Goal: Use online tool/utility: Utilize a website feature to perform a specific function

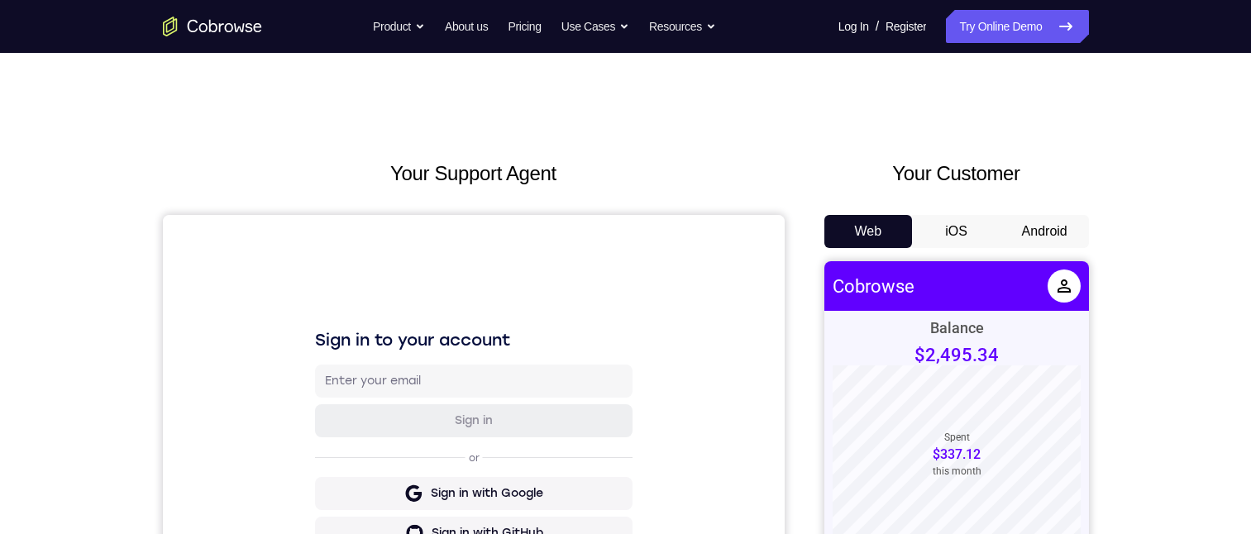
click at [1060, 231] on button "Android" at bounding box center [1044, 231] width 88 height 33
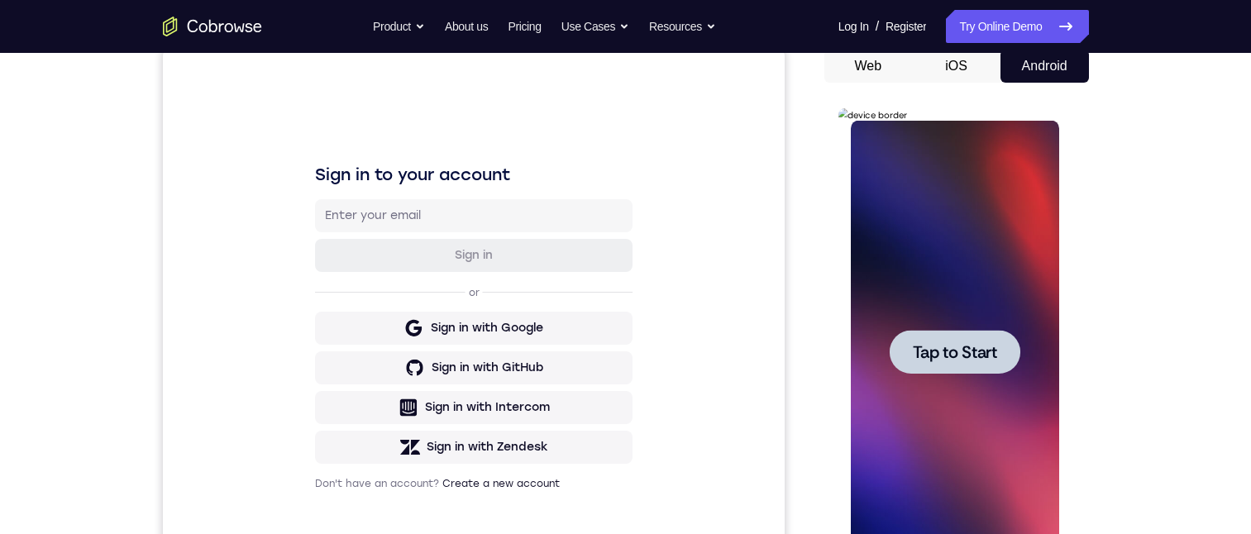
click at [966, 353] on span "Tap to Start" at bounding box center [955, 352] width 84 height 17
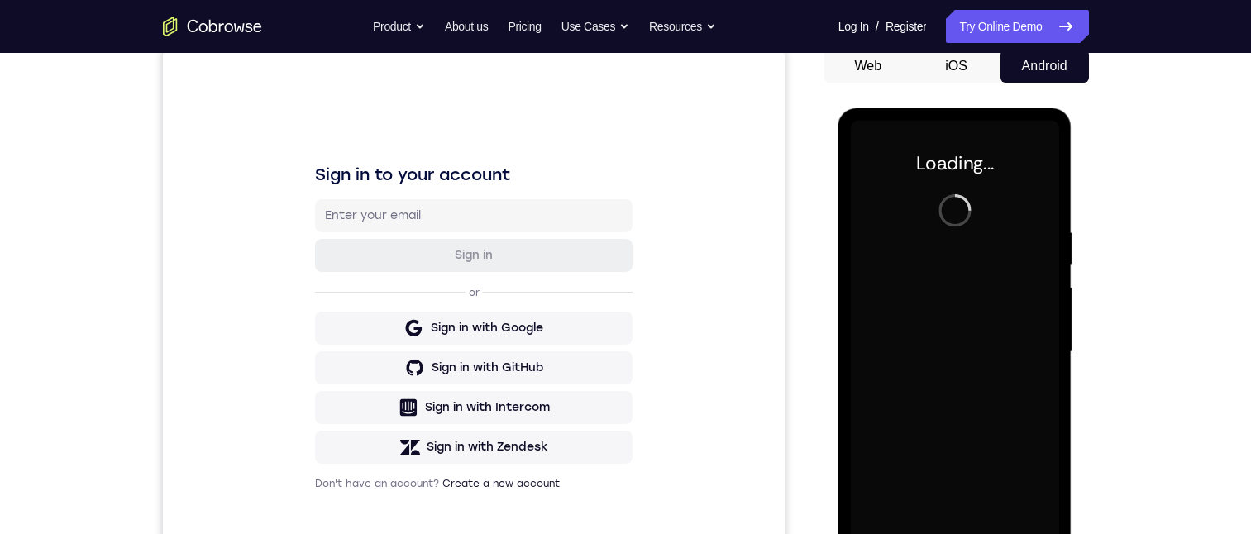
scroll to position [248, 0]
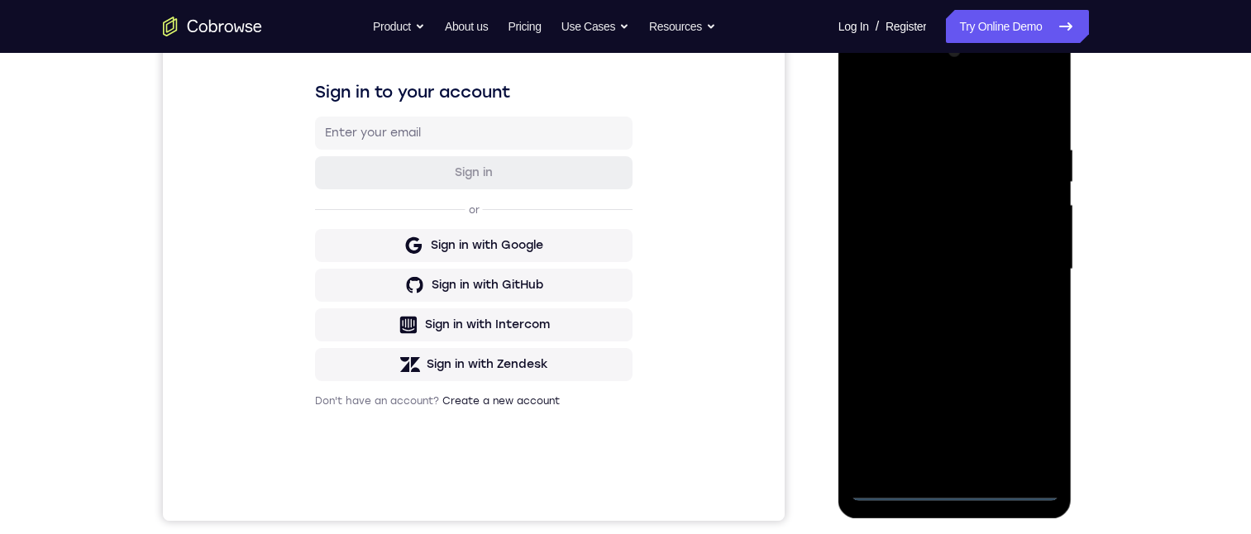
click at [958, 486] on div at bounding box center [955, 269] width 208 height 463
drag, startPoint x: 966, startPoint y: 377, endPoint x: 952, endPoint y: 181, distance: 196.4
click at [951, 182] on div at bounding box center [955, 269] width 208 height 463
click at [891, 247] on div at bounding box center [955, 269] width 208 height 463
click at [940, 282] on div at bounding box center [955, 269] width 208 height 463
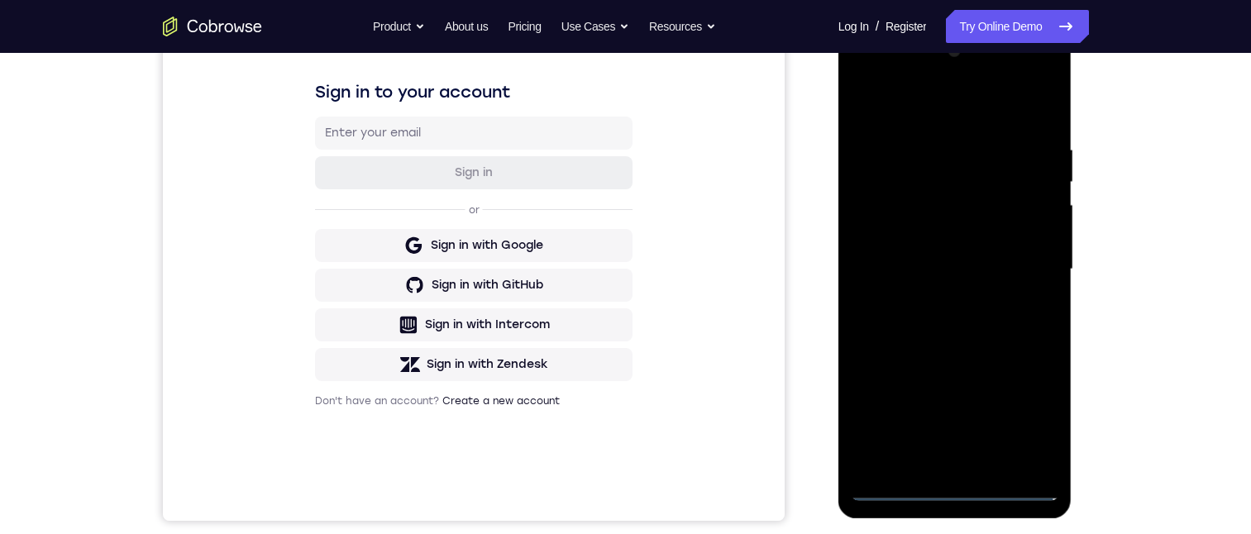
click at [955, 442] on div at bounding box center [955, 269] width 208 height 463
click at [933, 468] on div at bounding box center [955, 269] width 208 height 463
click at [951, 458] on div at bounding box center [955, 269] width 208 height 463
click at [1021, 279] on div at bounding box center [955, 269] width 208 height 463
click at [970, 209] on div at bounding box center [955, 269] width 208 height 463
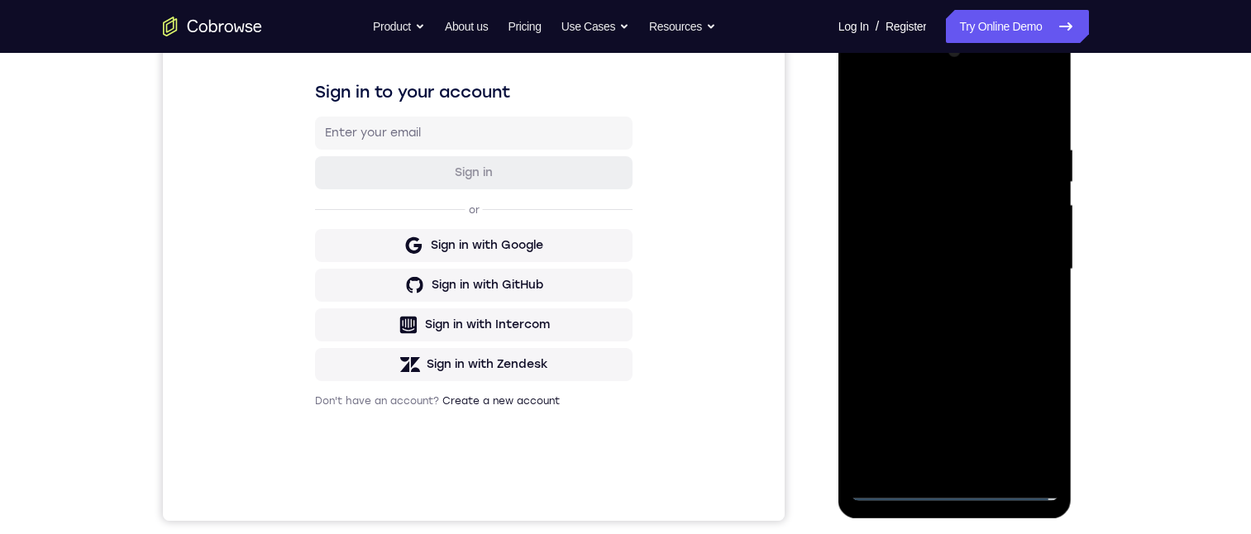
click at [957, 166] on div at bounding box center [955, 269] width 208 height 463
click at [942, 207] on div at bounding box center [955, 269] width 208 height 463
click at [1041, 300] on div at bounding box center [955, 269] width 208 height 463
click at [1033, 298] on div at bounding box center [955, 269] width 208 height 463
click at [1035, 452] on div at bounding box center [955, 269] width 208 height 463
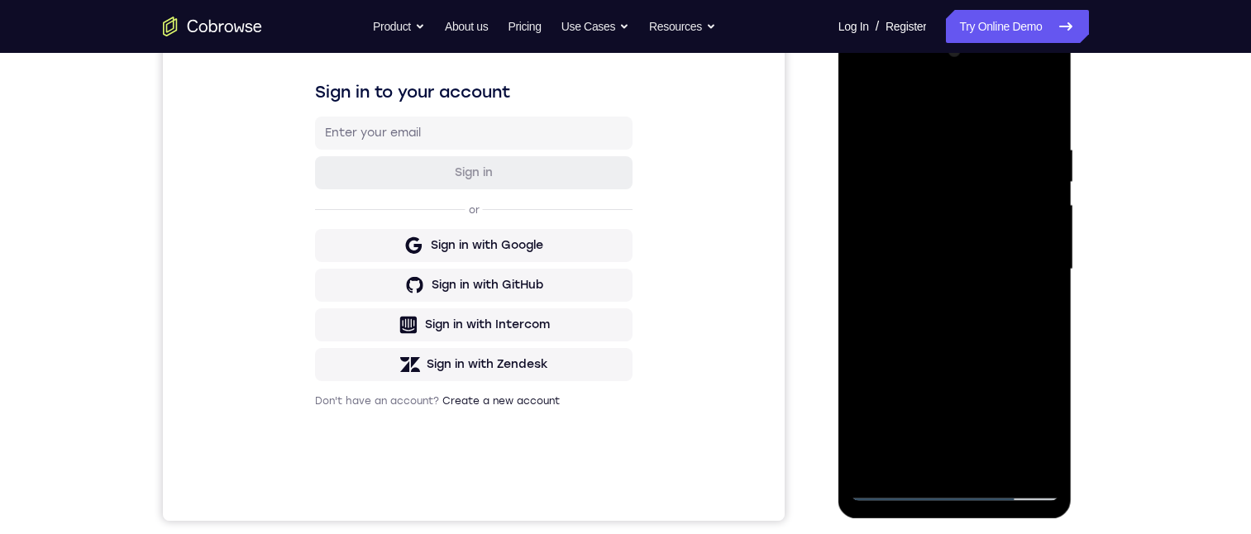
click at [1035, 452] on div at bounding box center [955, 269] width 208 height 463
click at [947, 201] on div at bounding box center [955, 269] width 208 height 463
click at [963, 460] on div at bounding box center [955, 269] width 208 height 463
click at [1036, 262] on div at bounding box center [955, 269] width 208 height 463
click at [927, 81] on div at bounding box center [955, 269] width 208 height 463
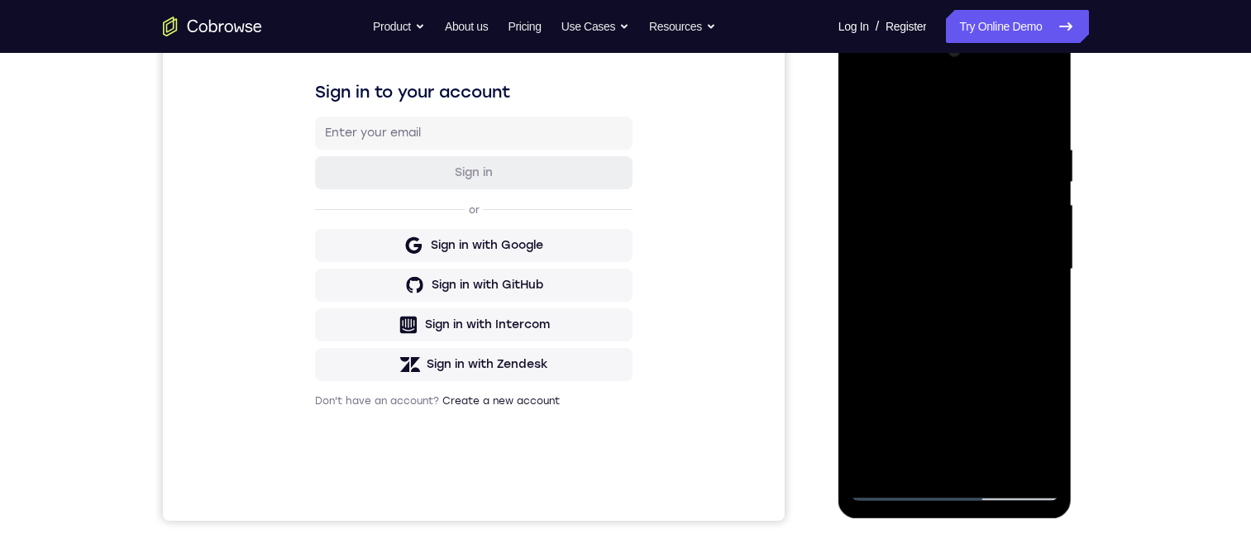
click at [949, 165] on div at bounding box center [955, 269] width 208 height 463
drag, startPoint x: 944, startPoint y: 342, endPoint x: 942, endPoint y: 221, distance: 121.5
click at [942, 222] on div at bounding box center [955, 269] width 208 height 463
drag, startPoint x: 946, startPoint y: 207, endPoint x: 958, endPoint y: 343, distance: 136.1
click at [957, 343] on div at bounding box center [955, 269] width 208 height 463
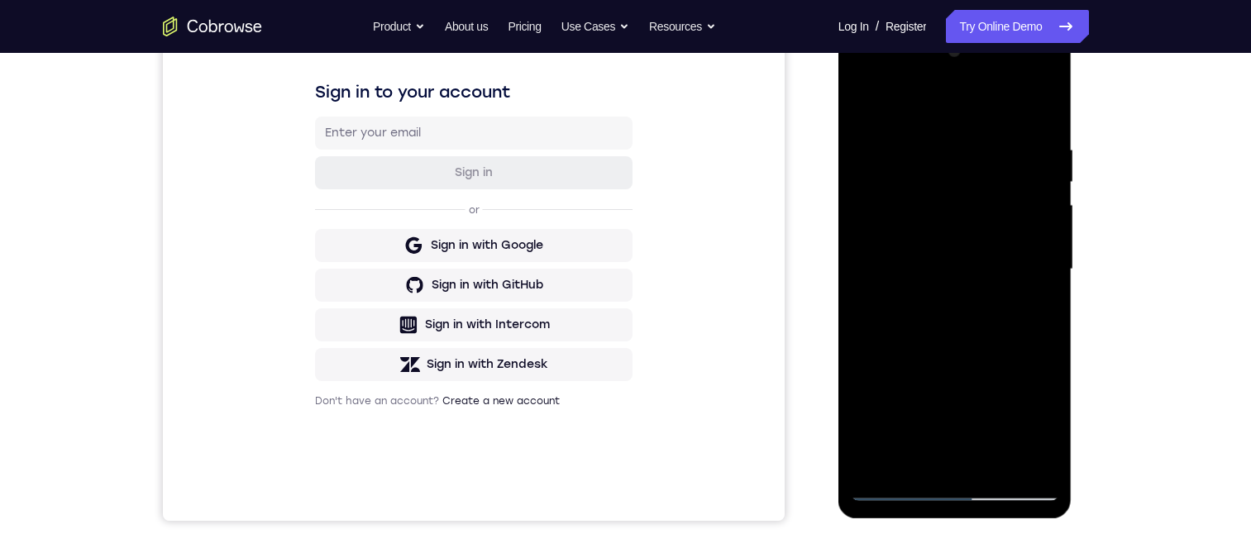
click at [920, 202] on div at bounding box center [955, 269] width 208 height 463
click at [860, 76] on div at bounding box center [955, 269] width 208 height 463
click at [863, 74] on div at bounding box center [955, 269] width 208 height 463
click at [924, 321] on div at bounding box center [955, 269] width 208 height 463
click at [1007, 361] on div at bounding box center [955, 269] width 208 height 463
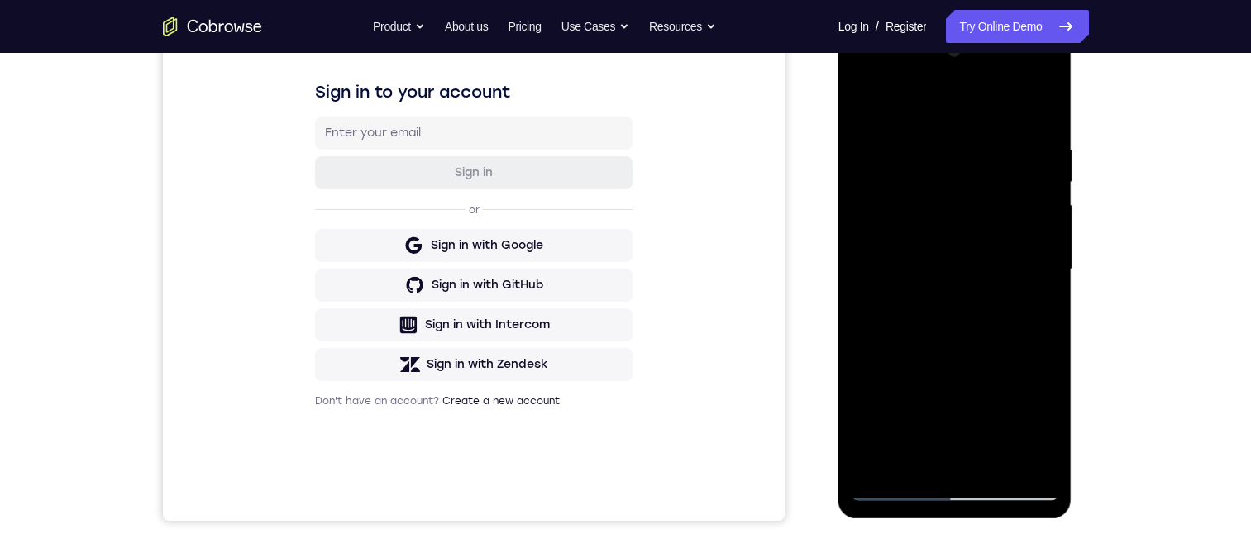
click at [902, 402] on div at bounding box center [955, 269] width 208 height 463
click at [1026, 75] on div at bounding box center [955, 269] width 208 height 463
drag, startPoint x: 957, startPoint y: 337, endPoint x: 960, endPoint y: 195, distance: 142.2
click at [960, 195] on div at bounding box center [955, 269] width 208 height 463
drag, startPoint x: 973, startPoint y: 304, endPoint x: 949, endPoint y: 221, distance: 86.9
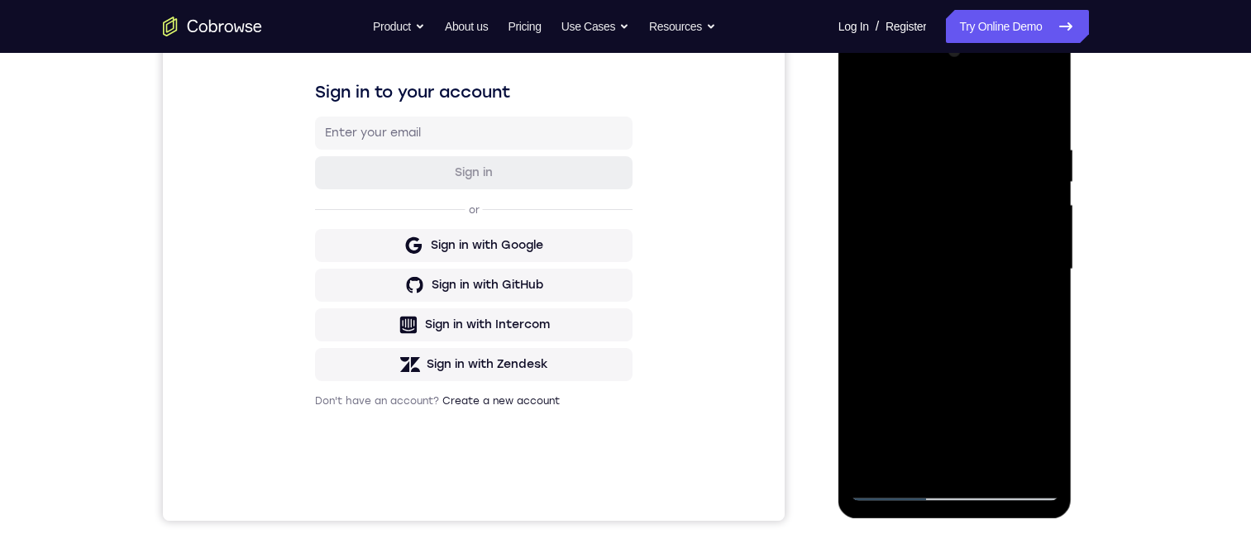
click at [949, 221] on div at bounding box center [955, 269] width 208 height 463
drag, startPoint x: 990, startPoint y: 331, endPoint x: 1002, endPoint y: 188, distance: 143.5
click at [1002, 188] on div at bounding box center [955, 269] width 208 height 463
drag, startPoint x: 981, startPoint y: 390, endPoint x: 1009, endPoint y: 274, distance: 118.9
click at [1009, 274] on div at bounding box center [955, 269] width 208 height 463
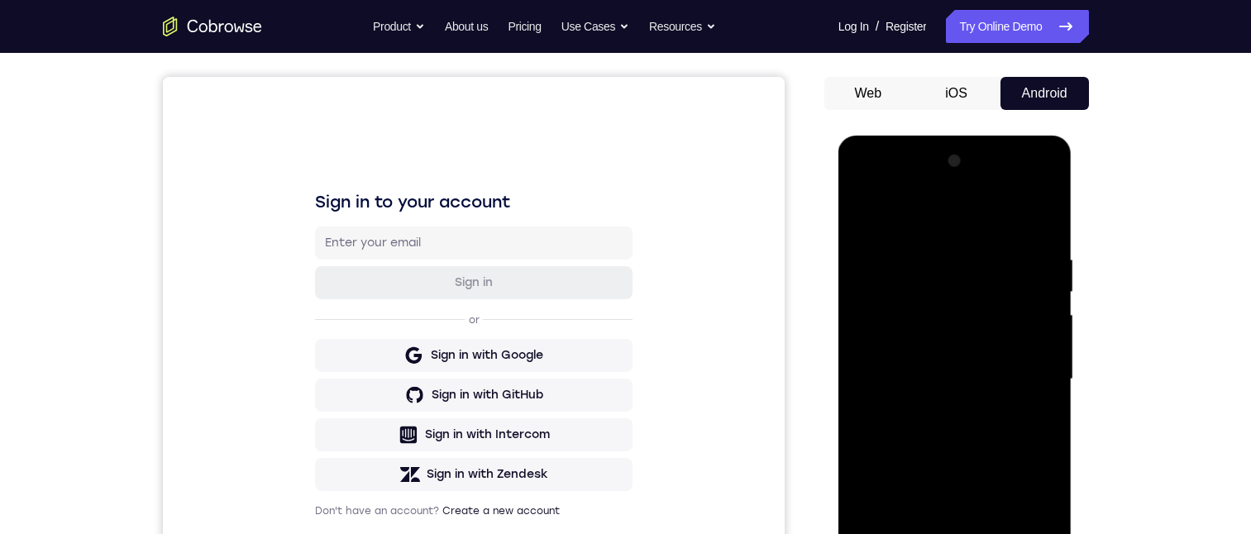
scroll to position [331, 0]
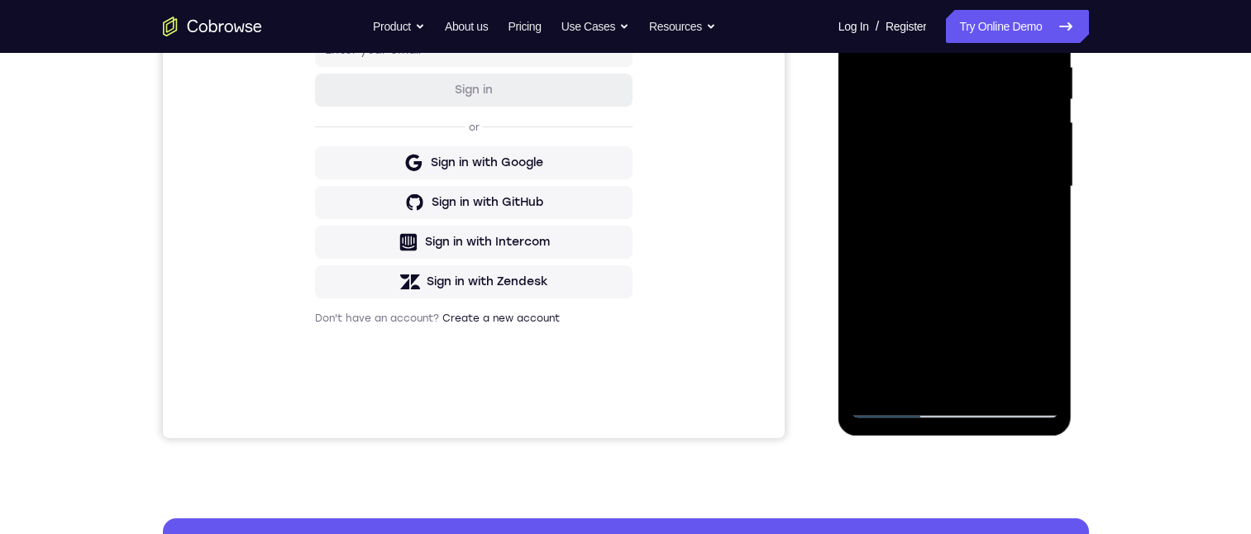
click at [889, 404] on div at bounding box center [955, 186] width 208 height 463
click at [991, 88] on div at bounding box center [955, 186] width 208 height 463
click at [885, 410] on div at bounding box center [955, 186] width 208 height 463
click at [912, 95] on div at bounding box center [955, 186] width 208 height 463
